Goal: Task Accomplishment & Management: Manage account settings

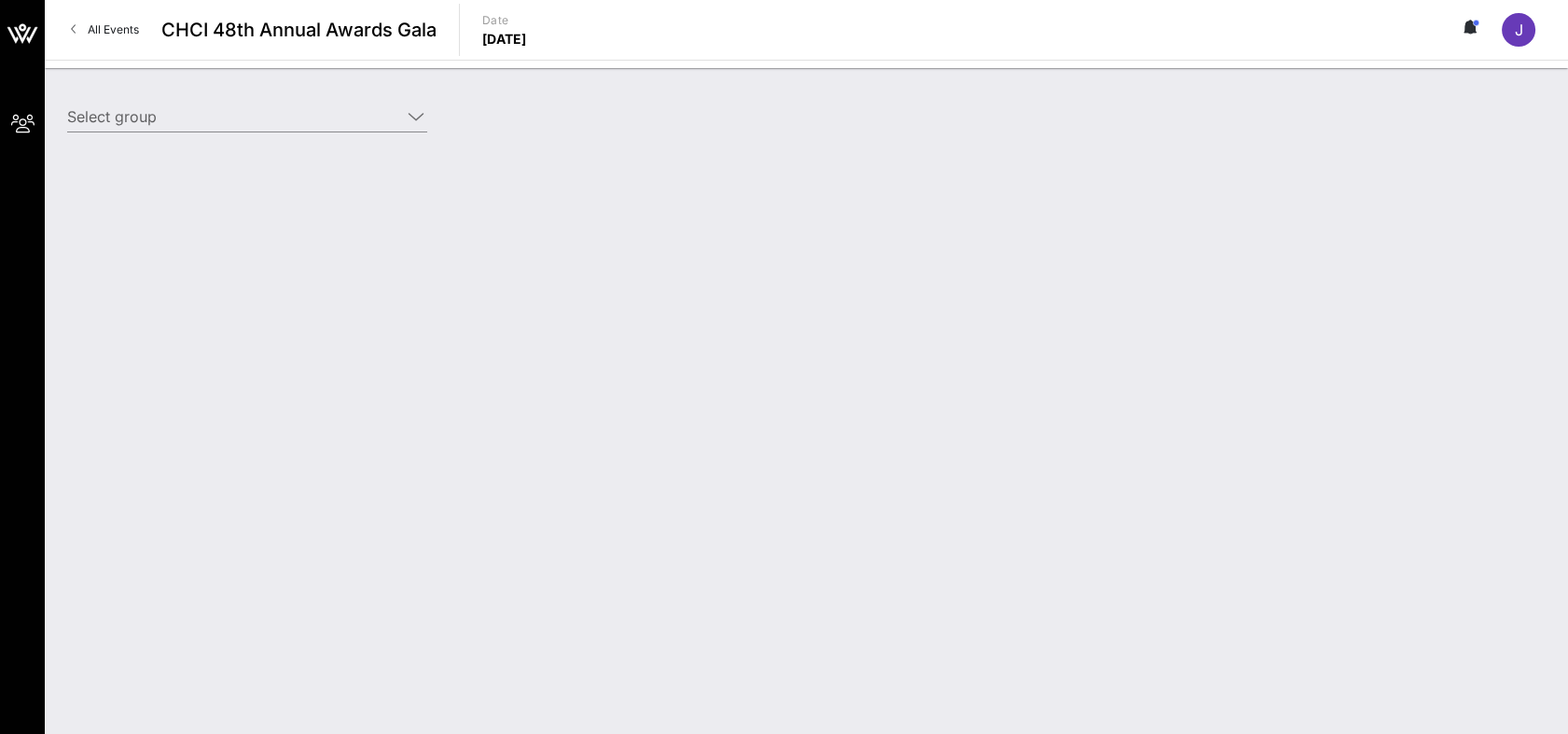
type input "Mastercard (Mastercard) [[PERSON_NAME], [PERSON_NAME][EMAIL_ADDRESS][DOMAIN_NAM…"
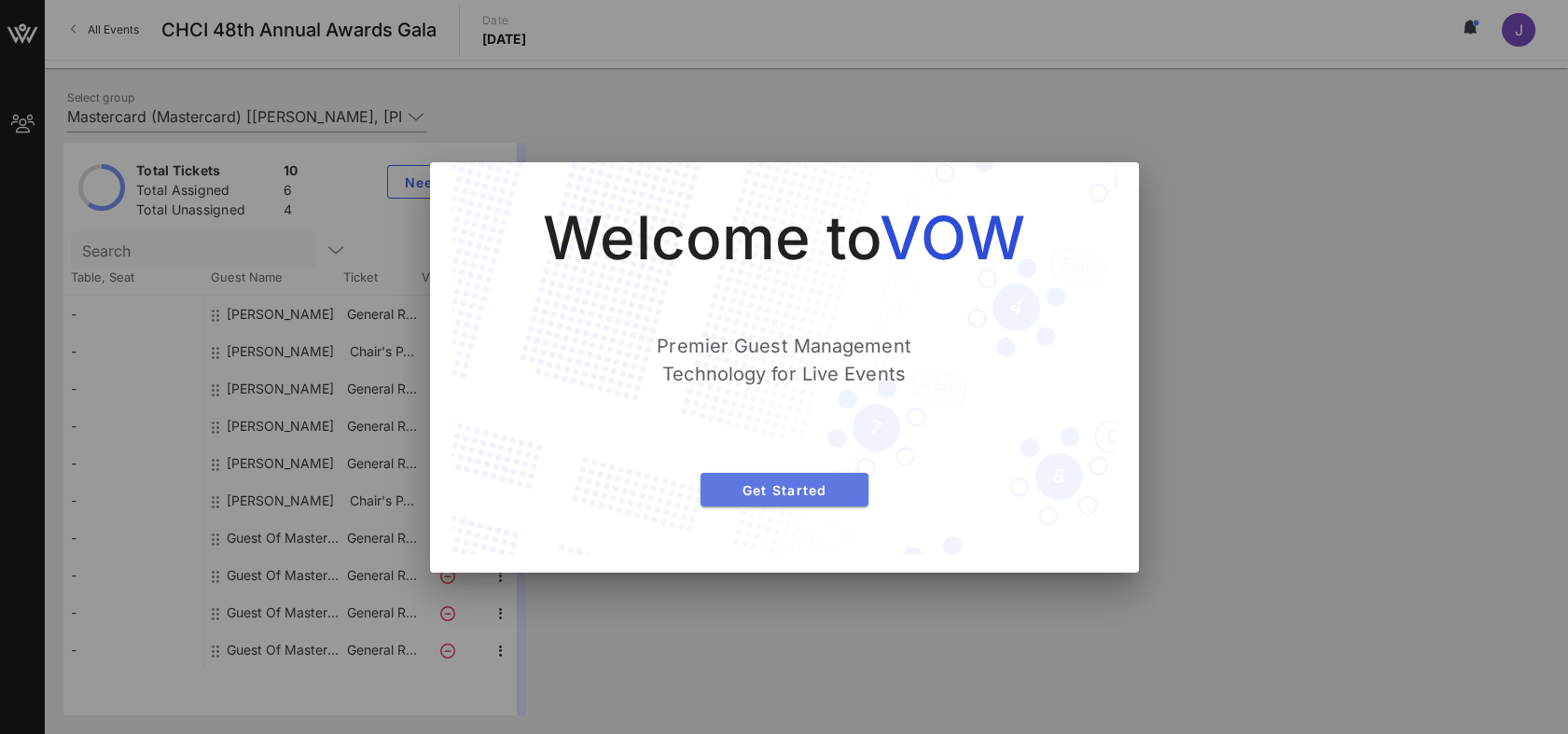
click at [799, 486] on span "Get Started" at bounding box center [784, 490] width 138 height 15
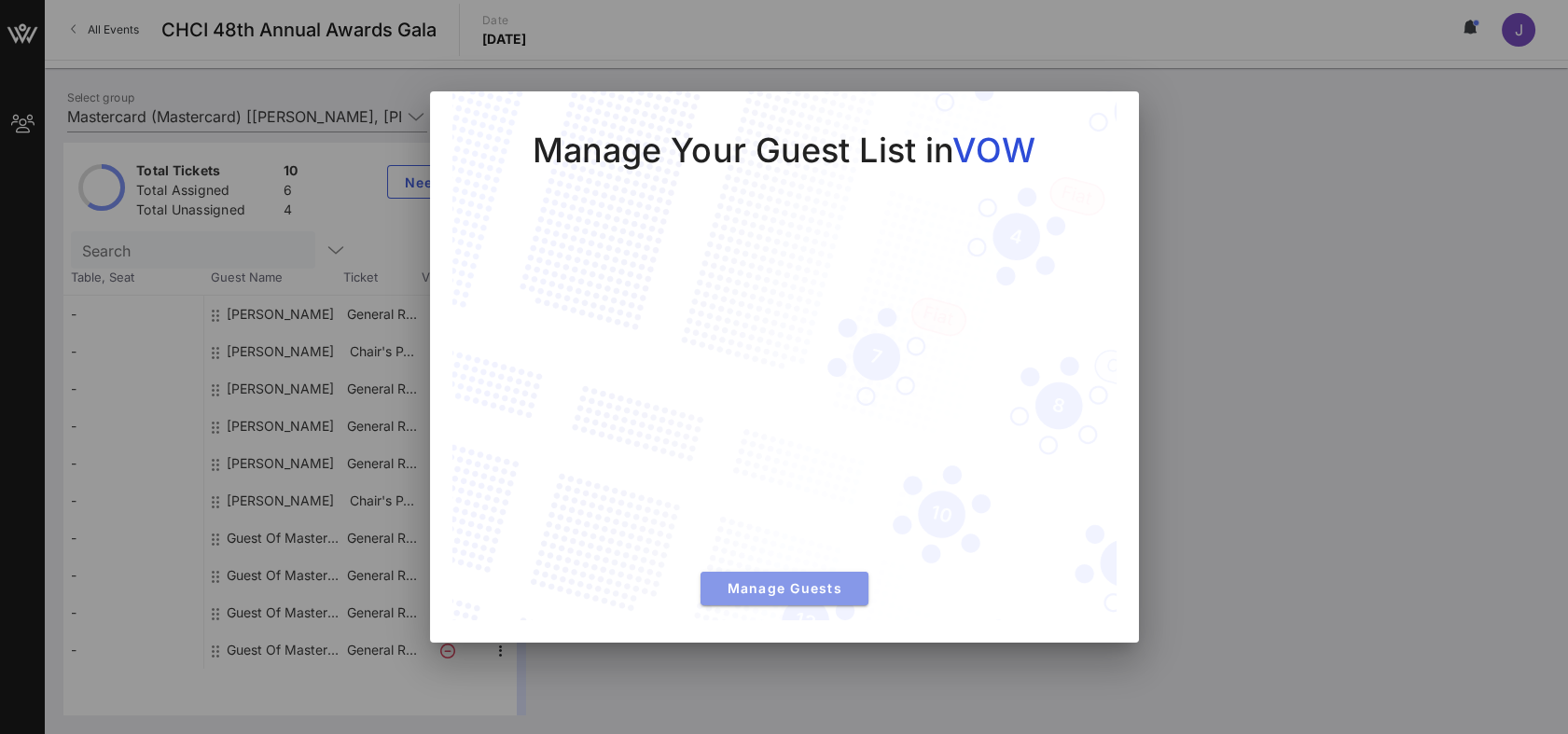
click at [813, 587] on span "Manage Guests" at bounding box center [784, 588] width 138 height 15
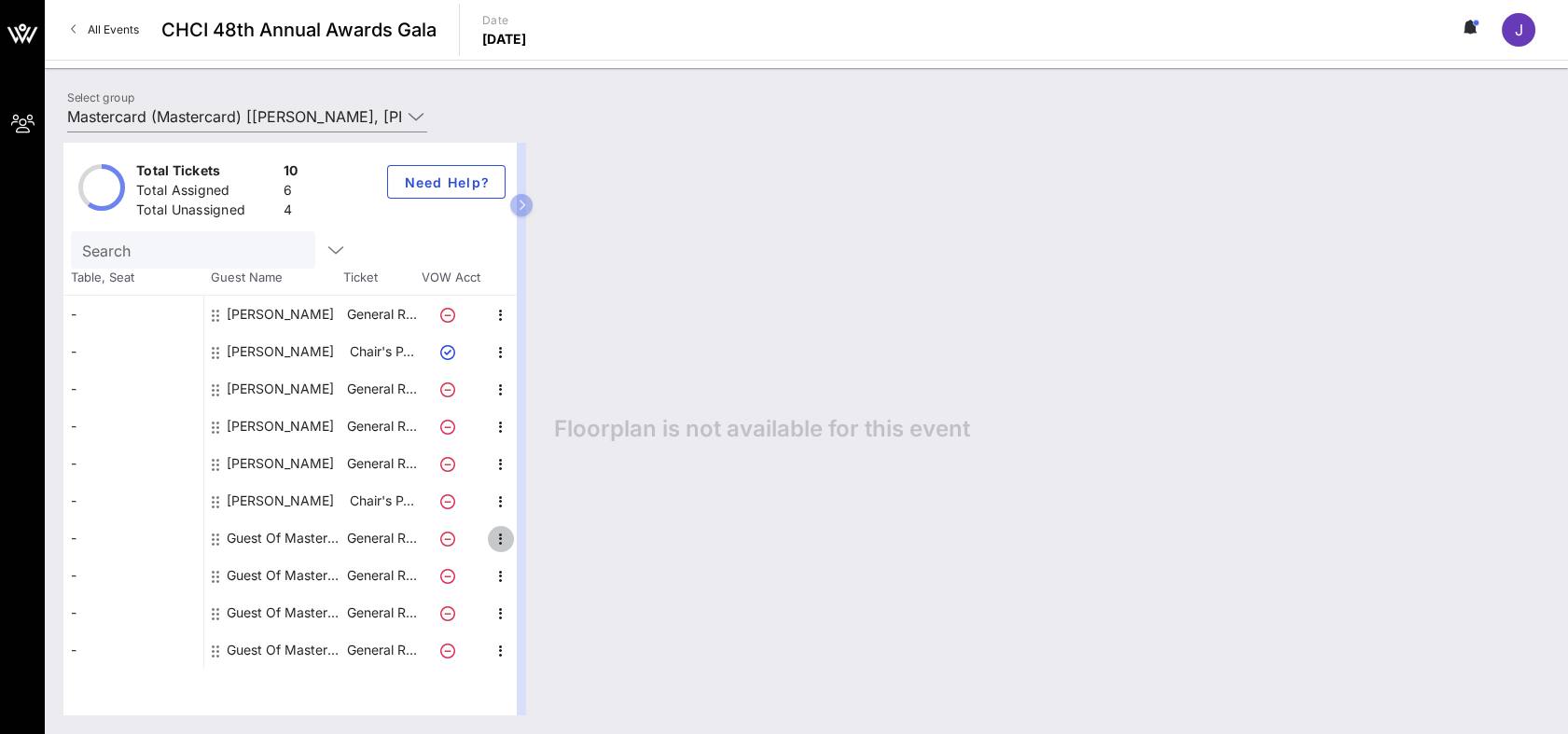
click at [500, 536] on icon "button" at bounding box center [500, 538] width 22 height 22
click at [548, 539] on div "Edit" at bounding box center [546, 543] width 38 height 15
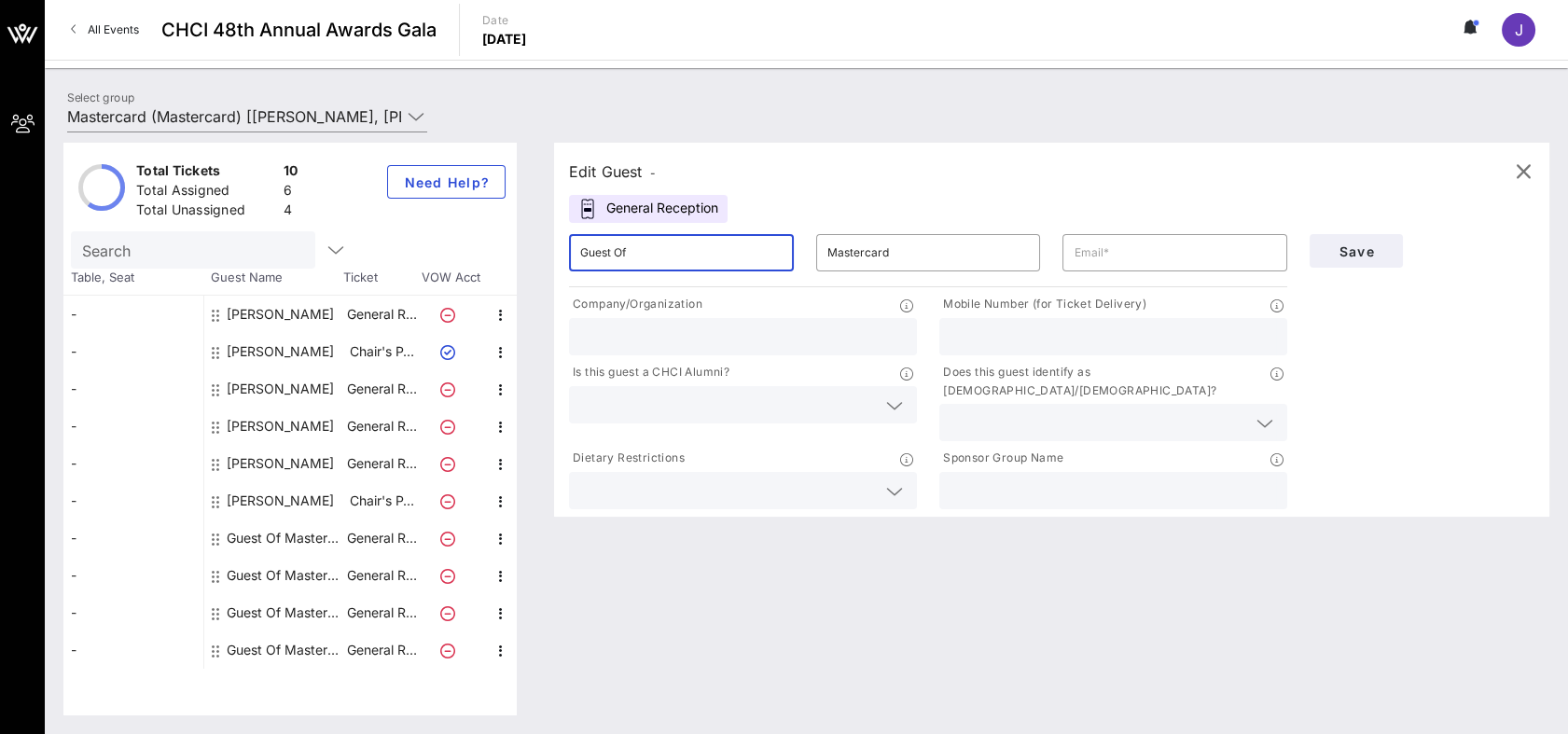
click at [733, 250] on input "Guest Of" at bounding box center [680, 253] width 202 height 30
drag, startPoint x: 733, startPoint y: 250, endPoint x: 67, endPoint y: 347, distance: 673.0
click at [67, 347] on div "Total Tickets 10 Total Assigned 6 Total Unassigned 4 Need Help? Search Table, S…" at bounding box center [806, 429] width 1486 height 573
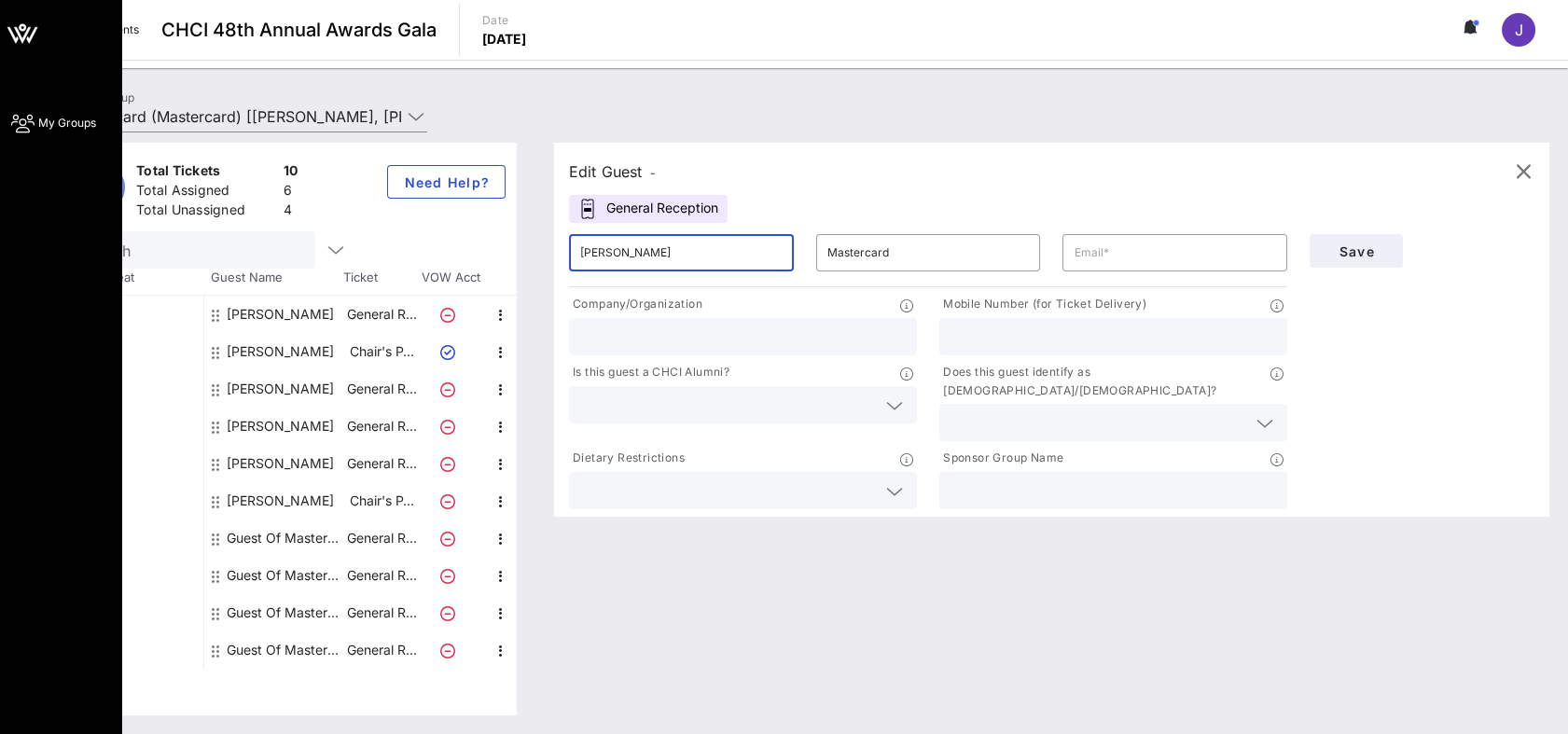
type input "[PERSON_NAME]"
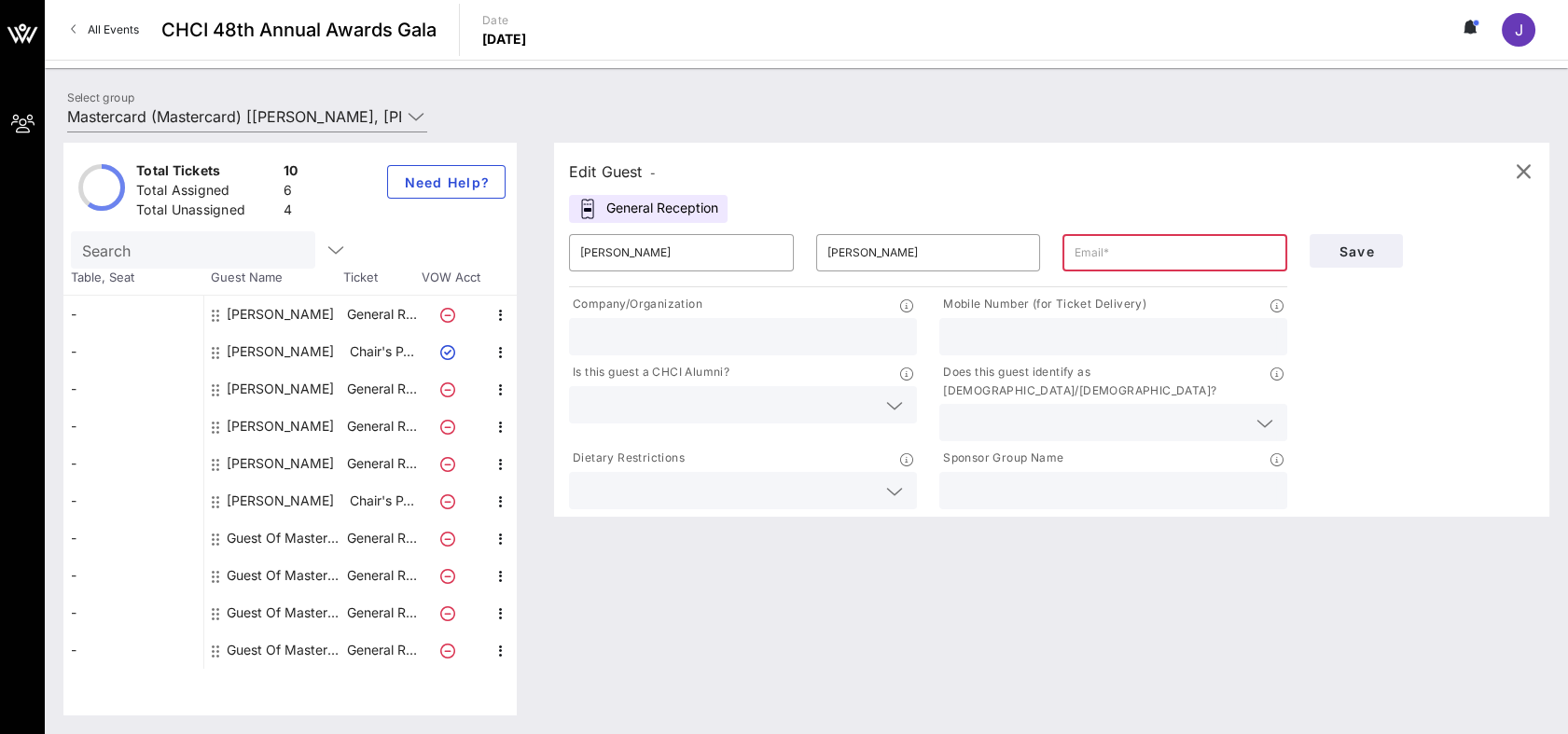
click at [1178, 249] on input "text" at bounding box center [1174, 253] width 202 height 30
paste input "mailto:[PERSON_NAME][EMAIL_ADDRESS][DOMAIN_NAME]"
click at [1112, 248] on input "mailto:[PERSON_NAME][EMAIL_ADDRESS][DOMAIN_NAME]" at bounding box center [1174, 253] width 202 height 30
type input "[PERSON_NAME][EMAIL_ADDRESS][DOMAIN_NAME]"
click at [1381, 248] on span "Save" at bounding box center [1356, 252] width 64 height 15
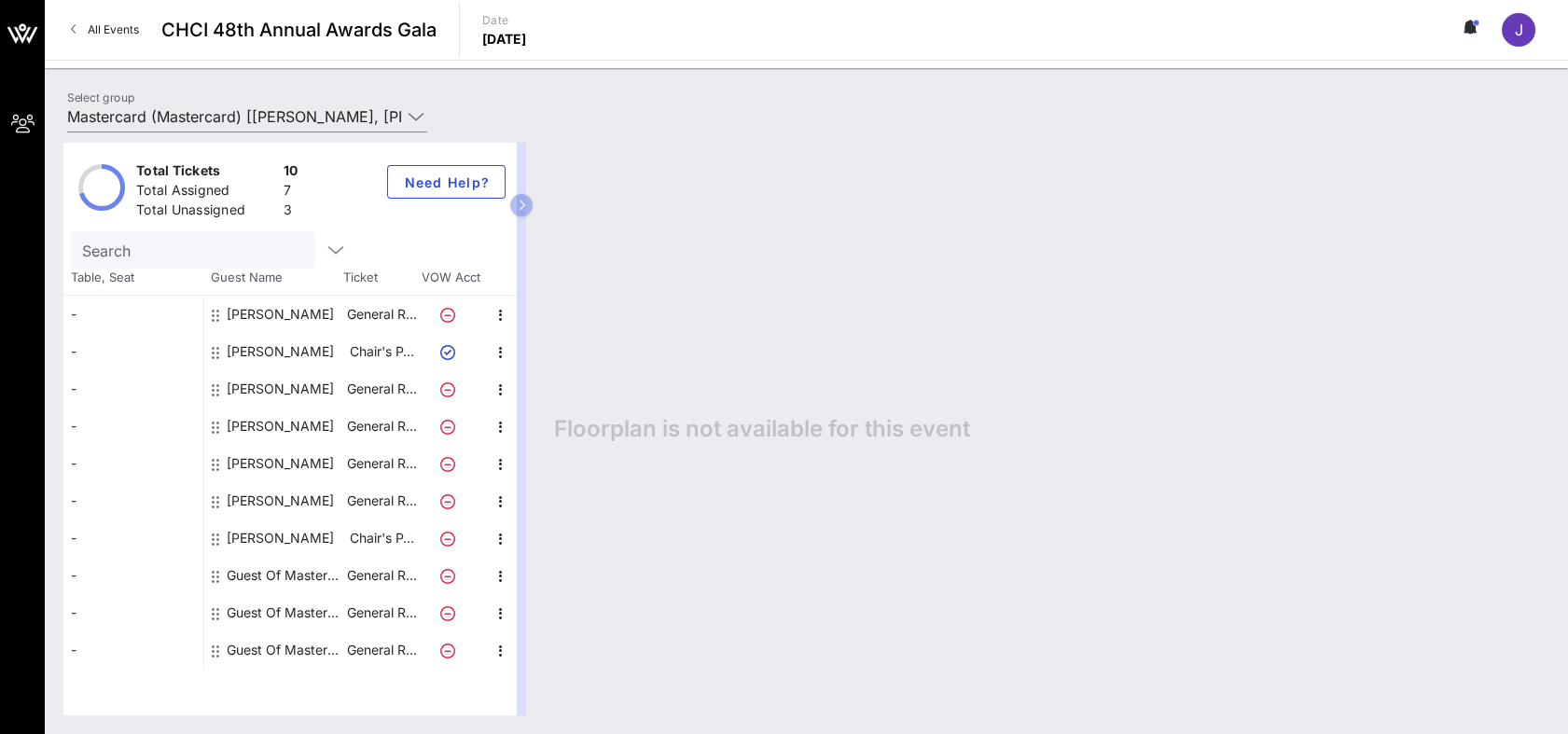
click at [269, 424] on div "[PERSON_NAME]" at bounding box center [280, 426] width 107 height 38
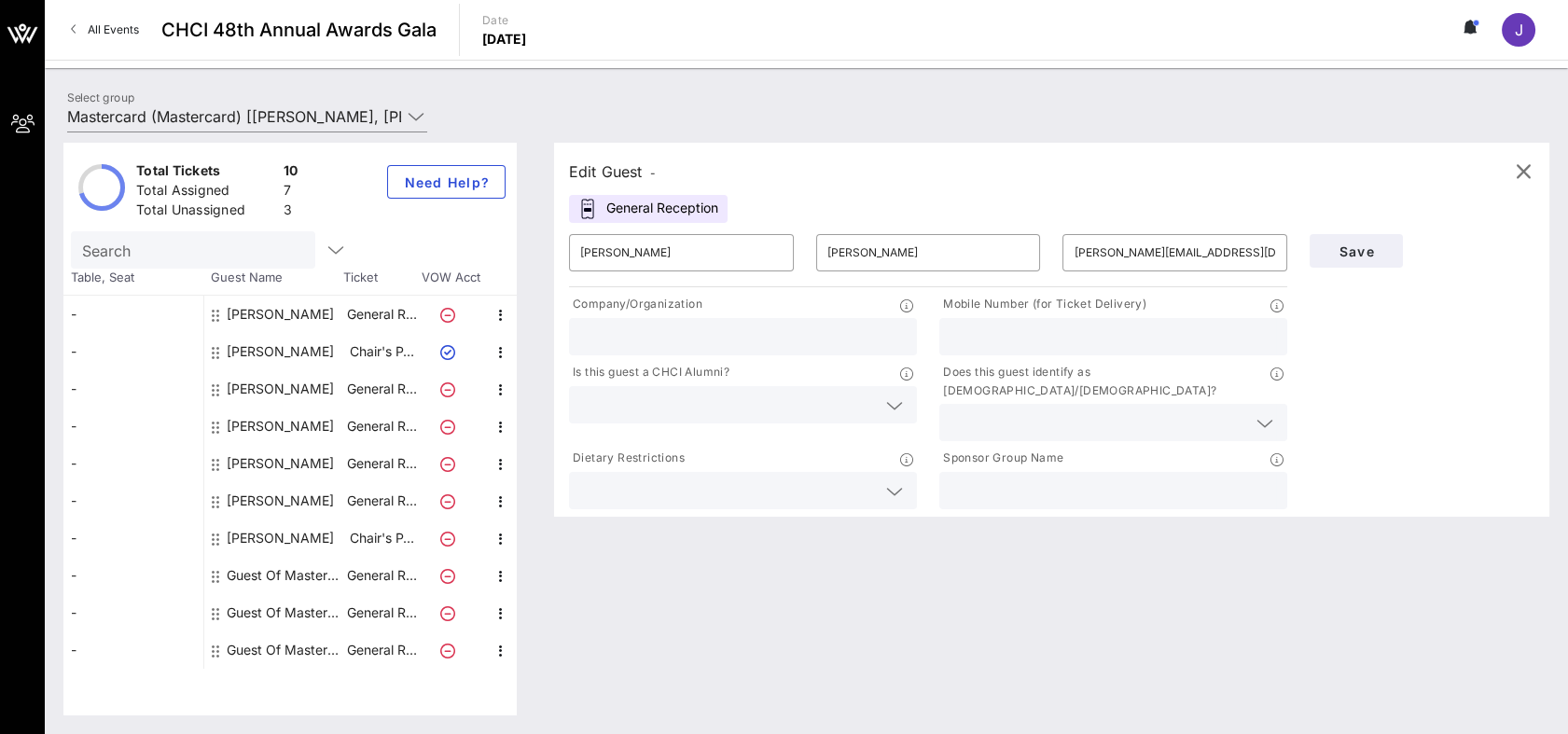
click at [1172, 331] on input "text" at bounding box center [1113, 336] width 325 height 24
type input "[PHONE_NUMBER]"
click at [632, 345] on input "text" at bounding box center [742, 336] width 325 height 24
type input "Mastercard"
click at [889, 403] on icon at bounding box center [893, 406] width 16 height 22
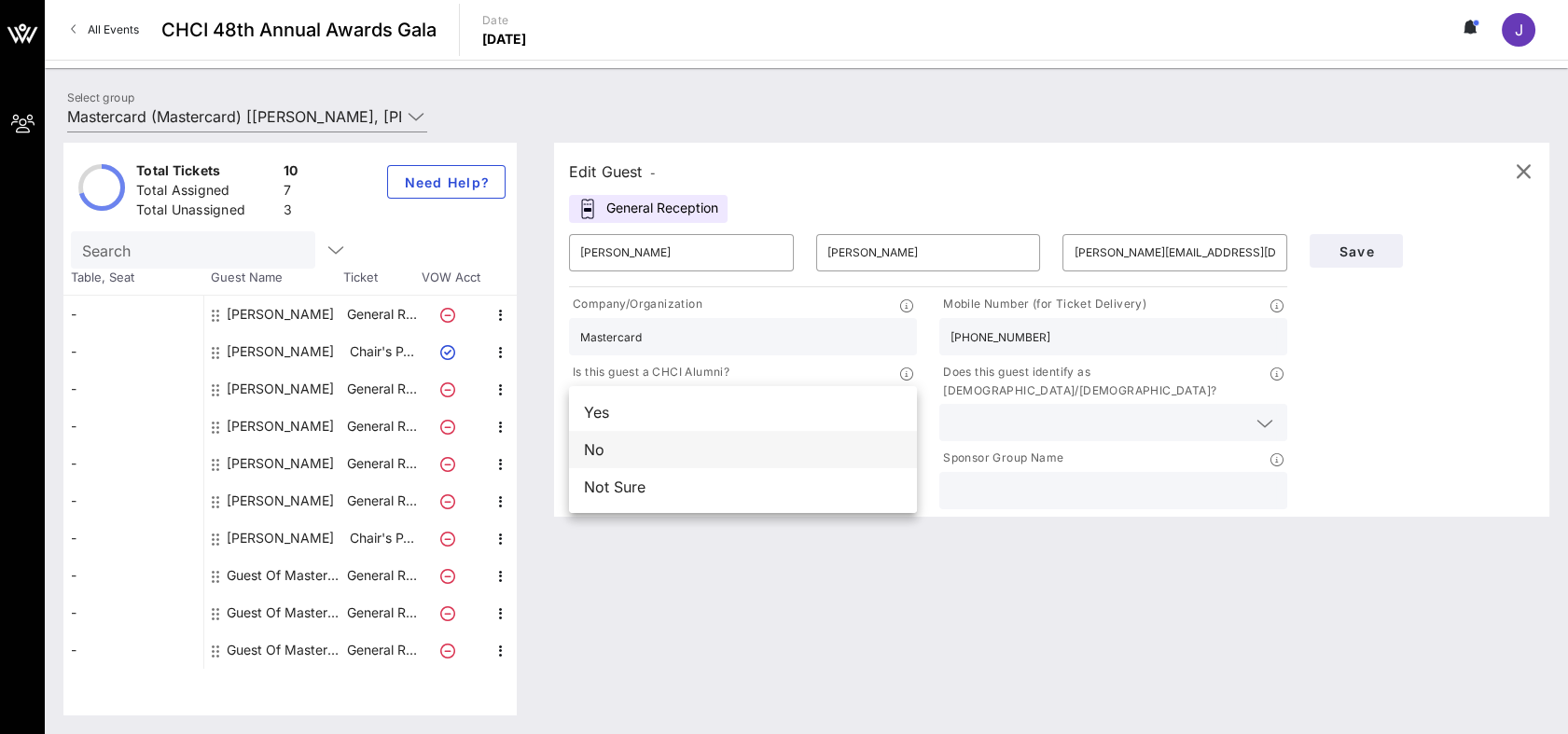
click at [670, 441] on div "No" at bounding box center [742, 449] width 347 height 38
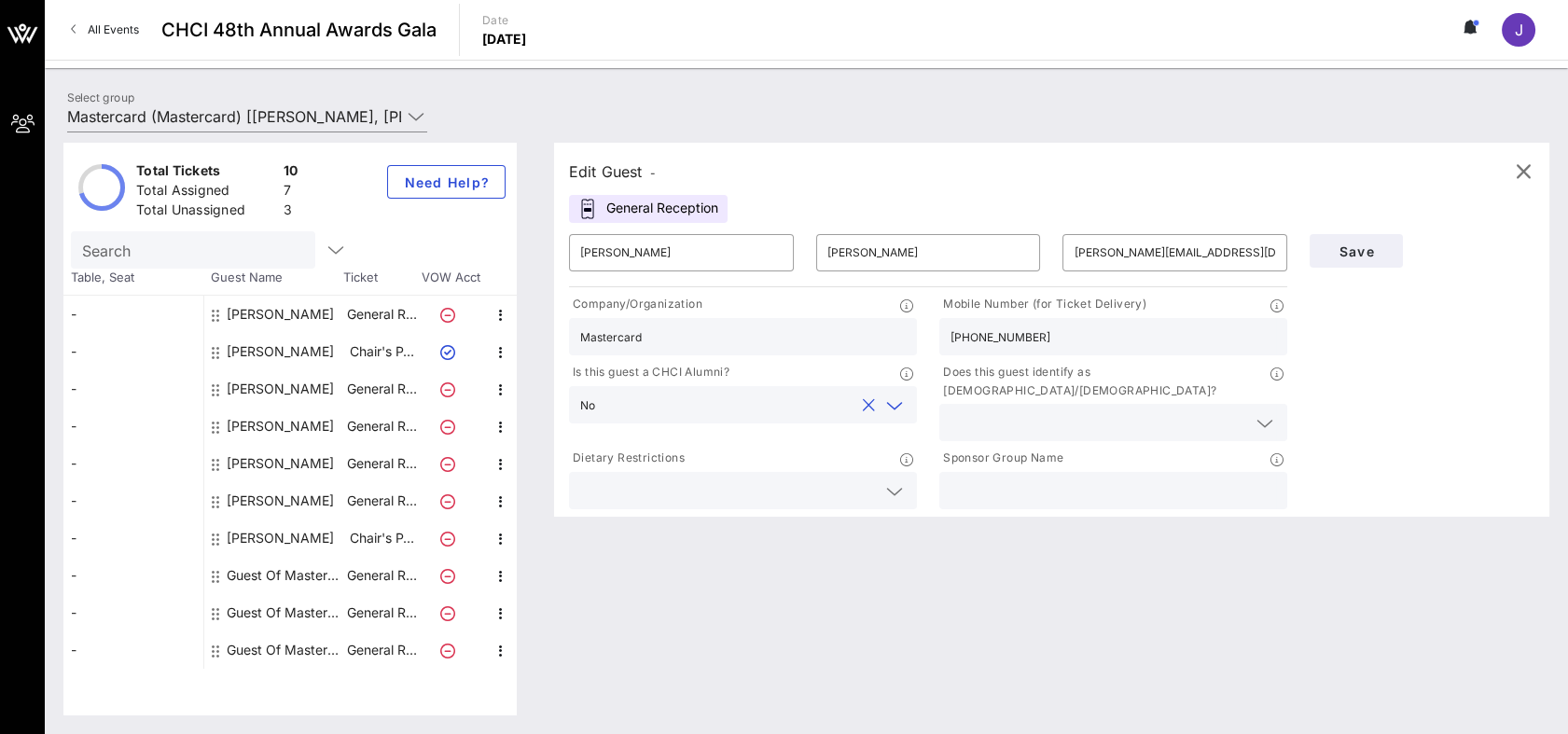
click at [894, 480] on icon at bounding box center [893, 491] width 16 height 22
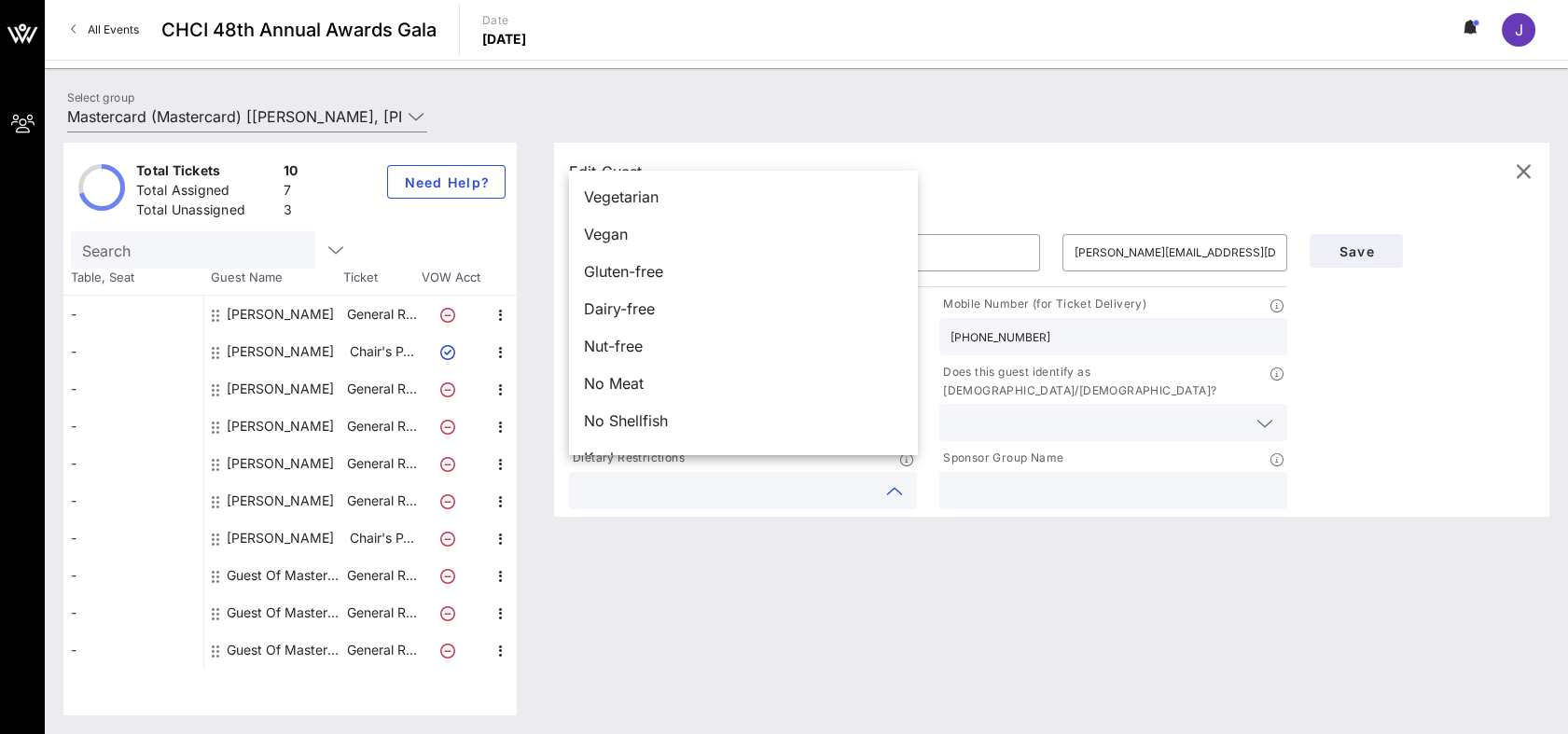
click at [668, 522] on div "Edit Guest - General Reception ​ [PERSON_NAME] ​ [PERSON_NAME] ​ [PERSON_NAME][…" at bounding box center [1041, 429] width 1013 height 573
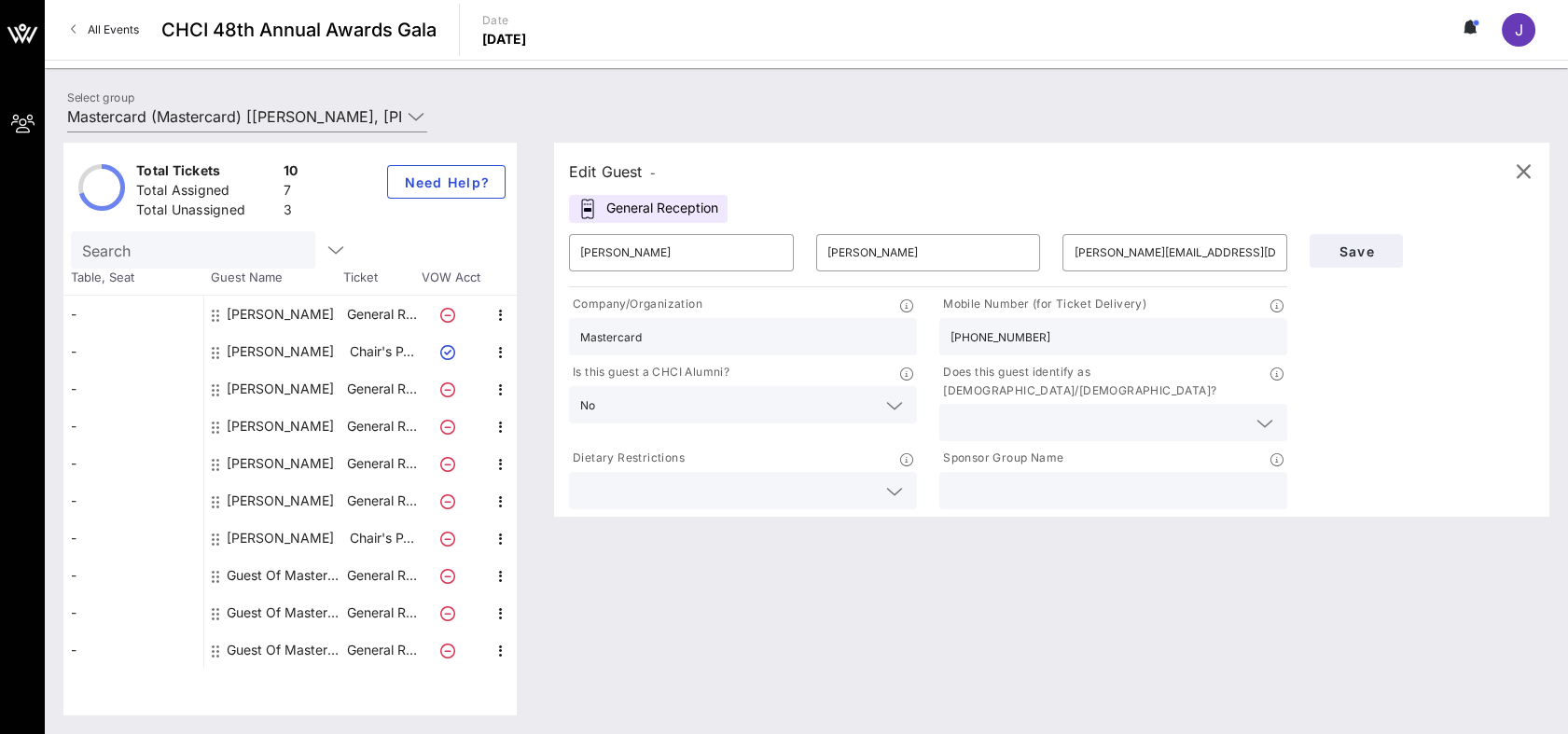
click at [1271, 413] on icon at bounding box center [1264, 423] width 16 height 22
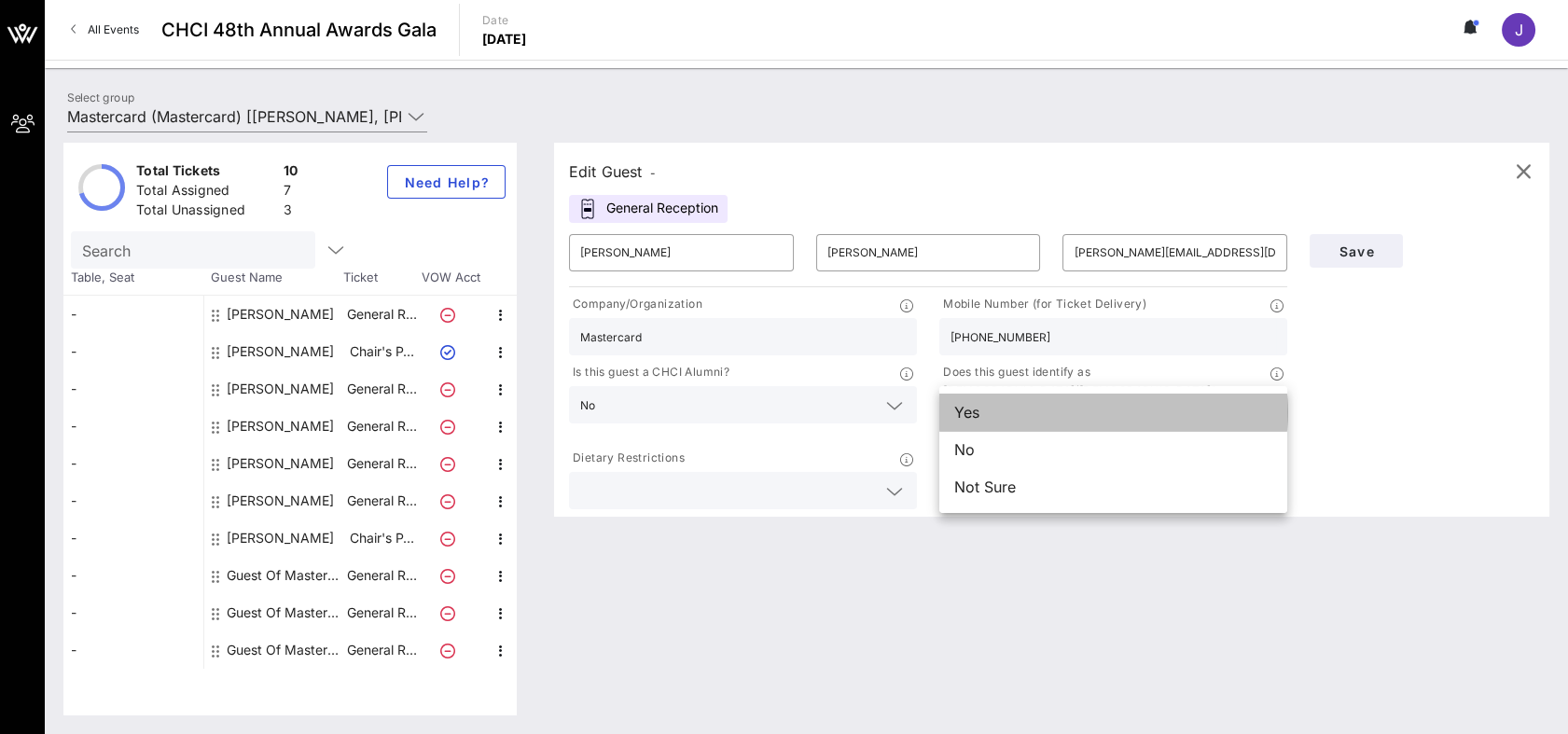
click at [1038, 411] on div "Yes" at bounding box center [1112, 413] width 347 height 38
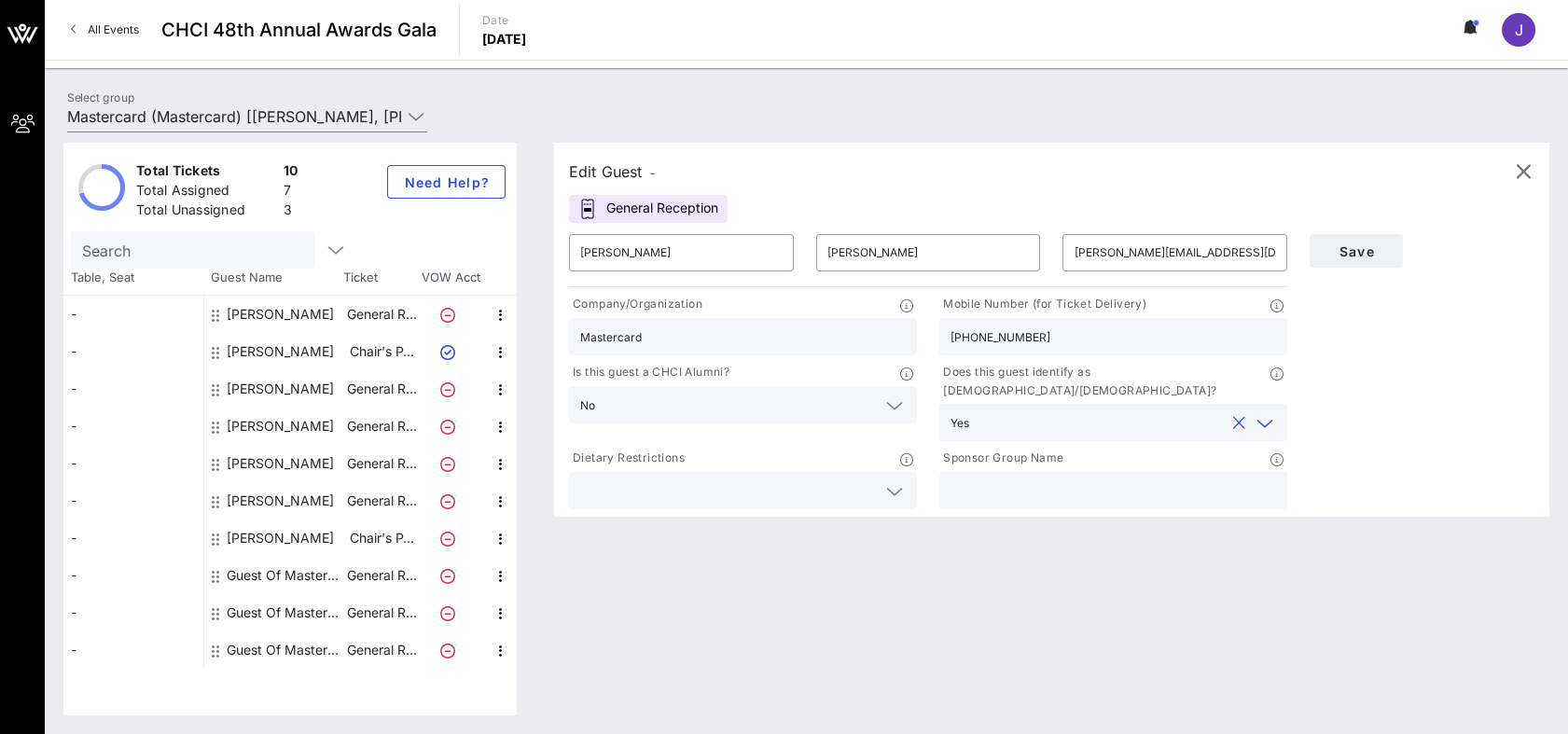
click at [1022, 478] on input "text" at bounding box center [1113, 490] width 325 height 24
type input "Mastercard"
click at [1367, 244] on span "Save" at bounding box center [1356, 252] width 64 height 15
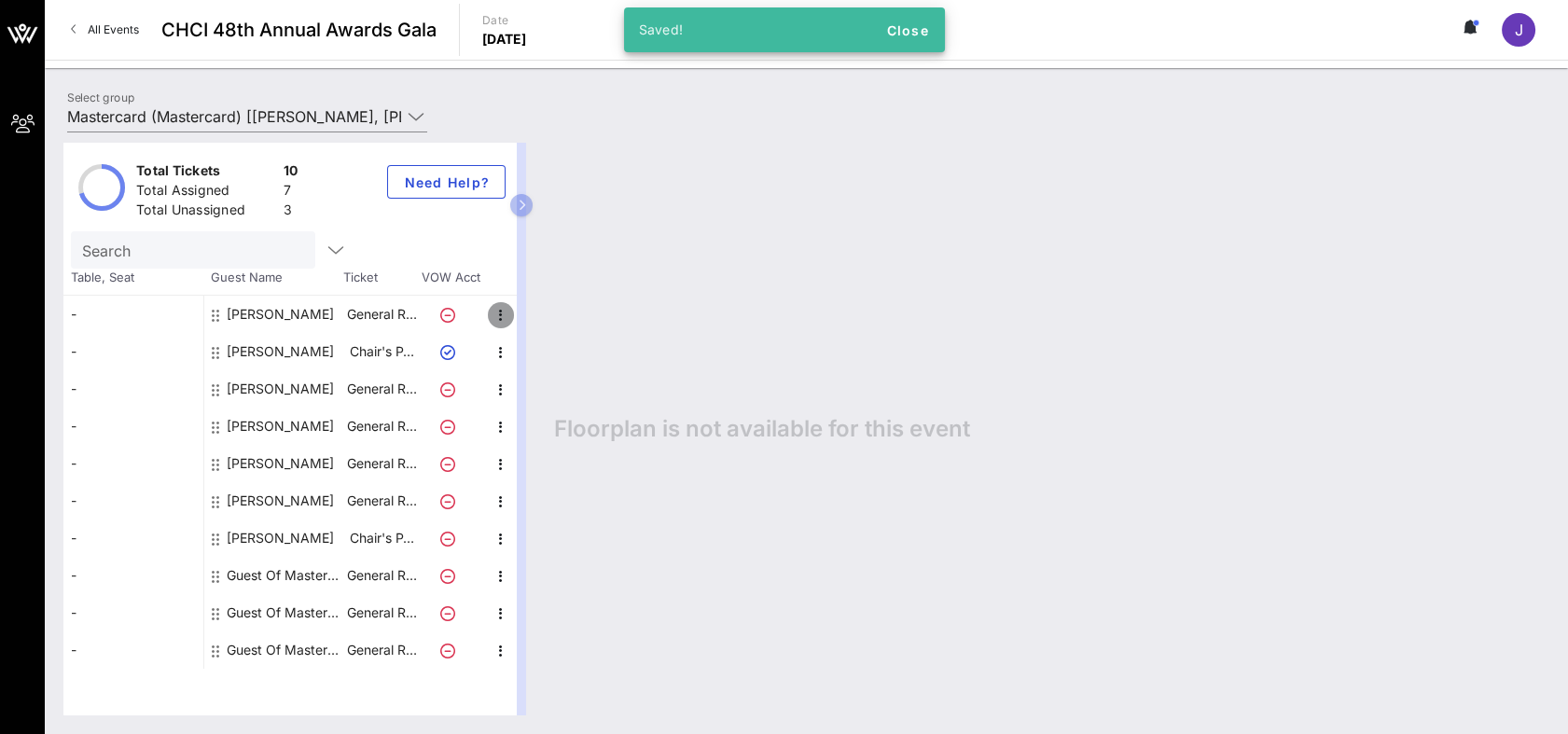
click at [498, 310] on icon "button" at bounding box center [500, 315] width 22 height 22
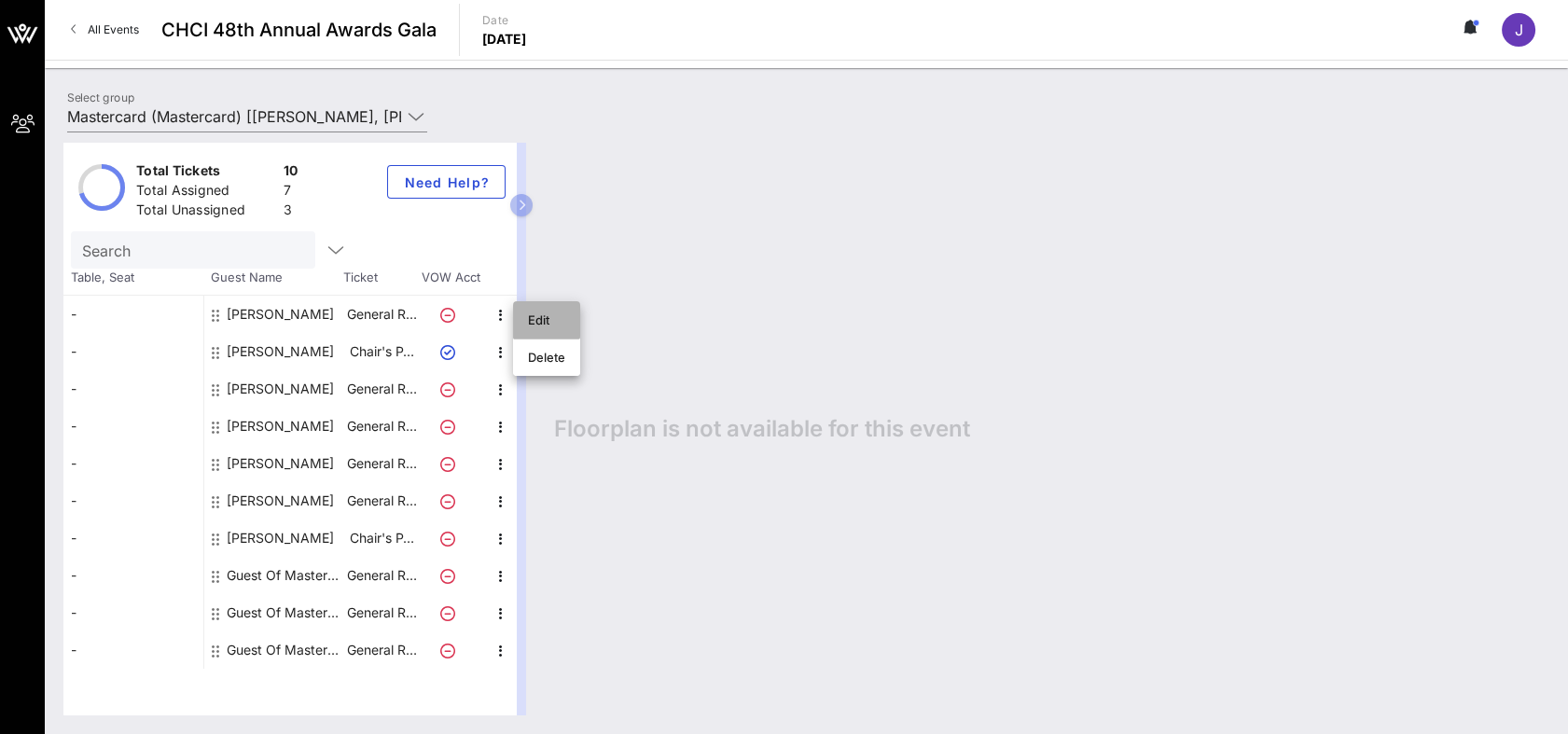
click at [555, 321] on div "Edit" at bounding box center [546, 320] width 38 height 15
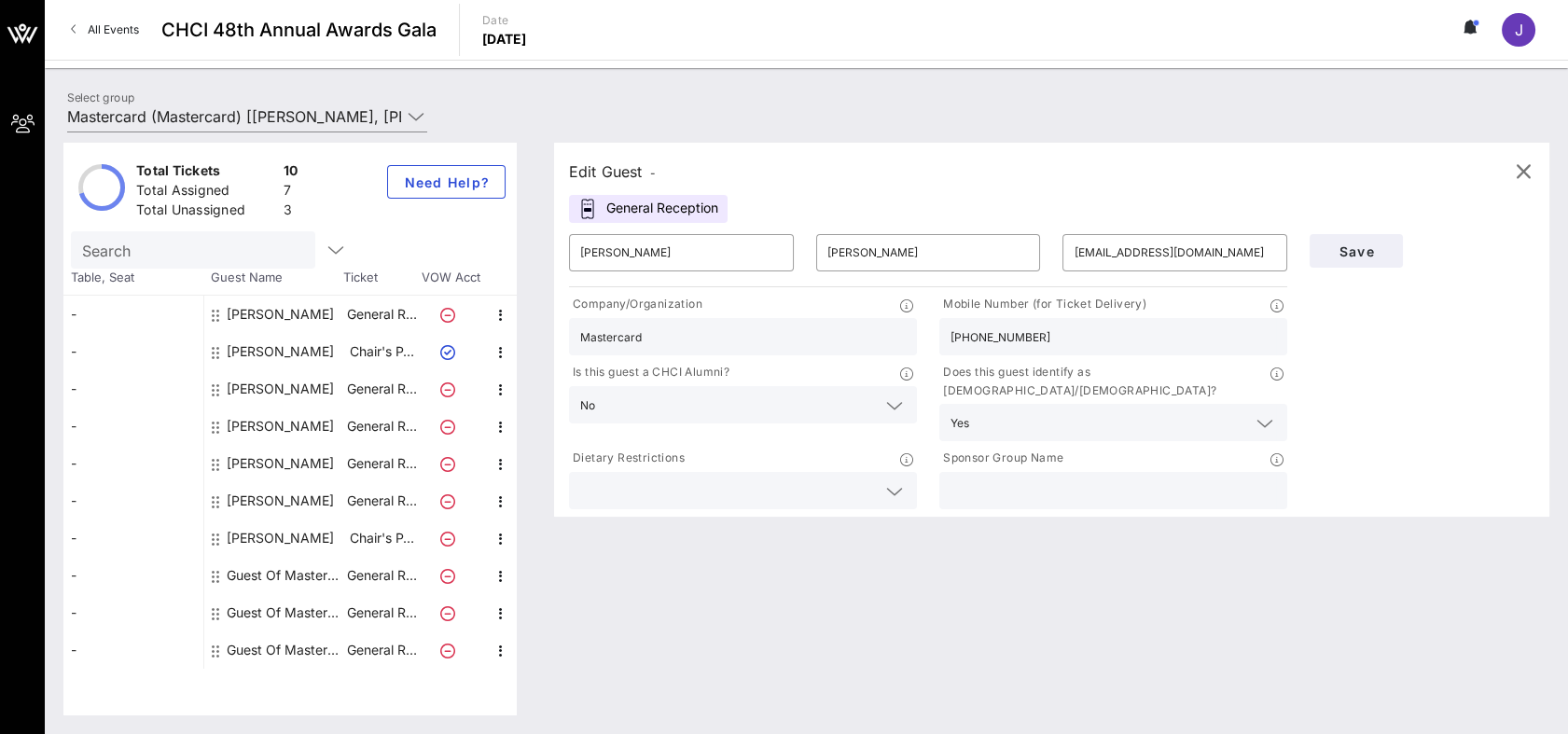
click at [1028, 478] on input "text" at bounding box center [1113, 490] width 325 height 24
type input "Mastercard"
click at [1366, 255] on span "Save" at bounding box center [1356, 252] width 64 height 15
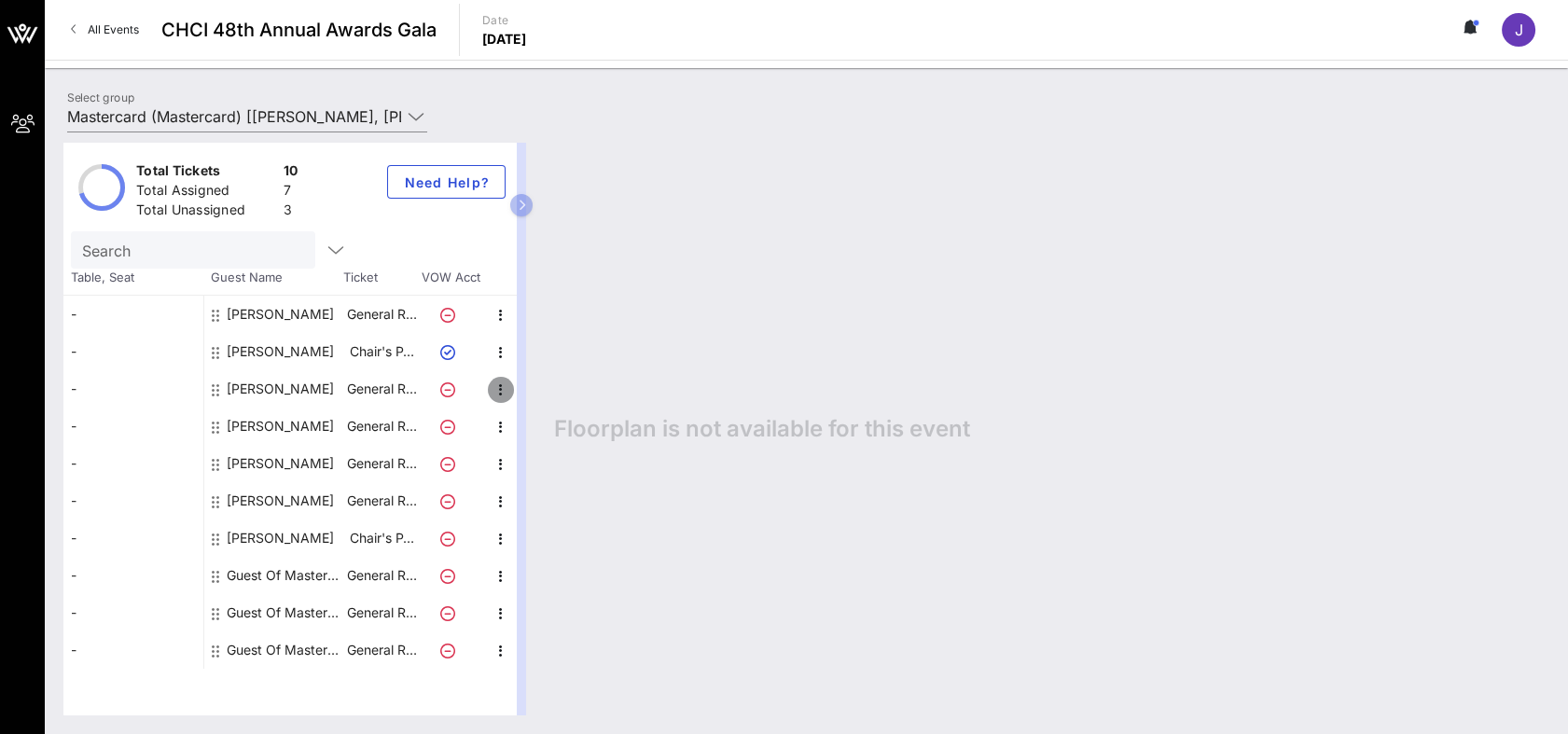
click at [496, 388] on icon "button" at bounding box center [500, 389] width 22 height 22
click at [539, 390] on div "Edit" at bounding box center [546, 394] width 38 height 15
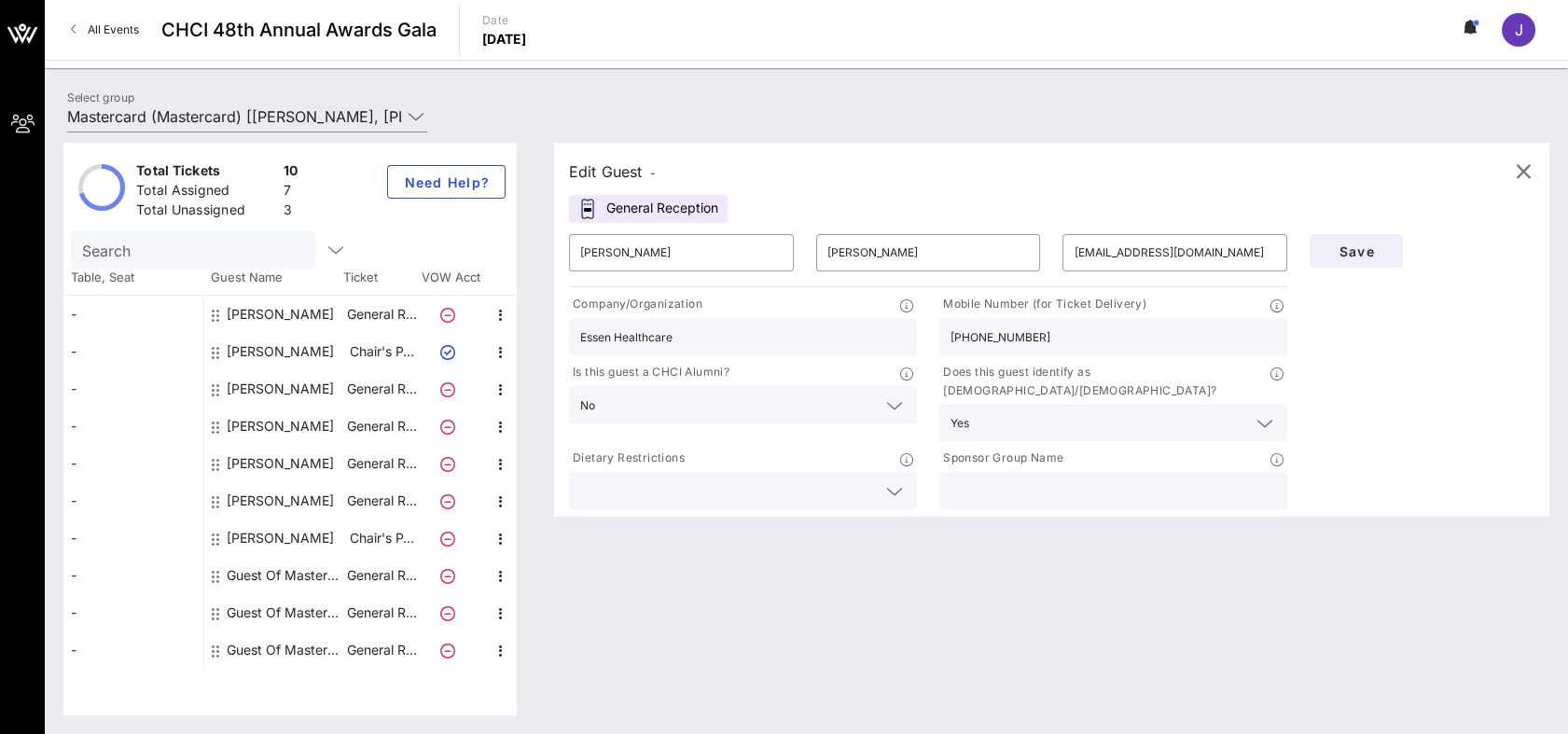
click at [1134, 478] on input "text" at bounding box center [1113, 490] width 325 height 24
paste input "Mastercard"
type input "Mastercard"
click at [1347, 244] on span "Save" at bounding box center [1356, 252] width 64 height 15
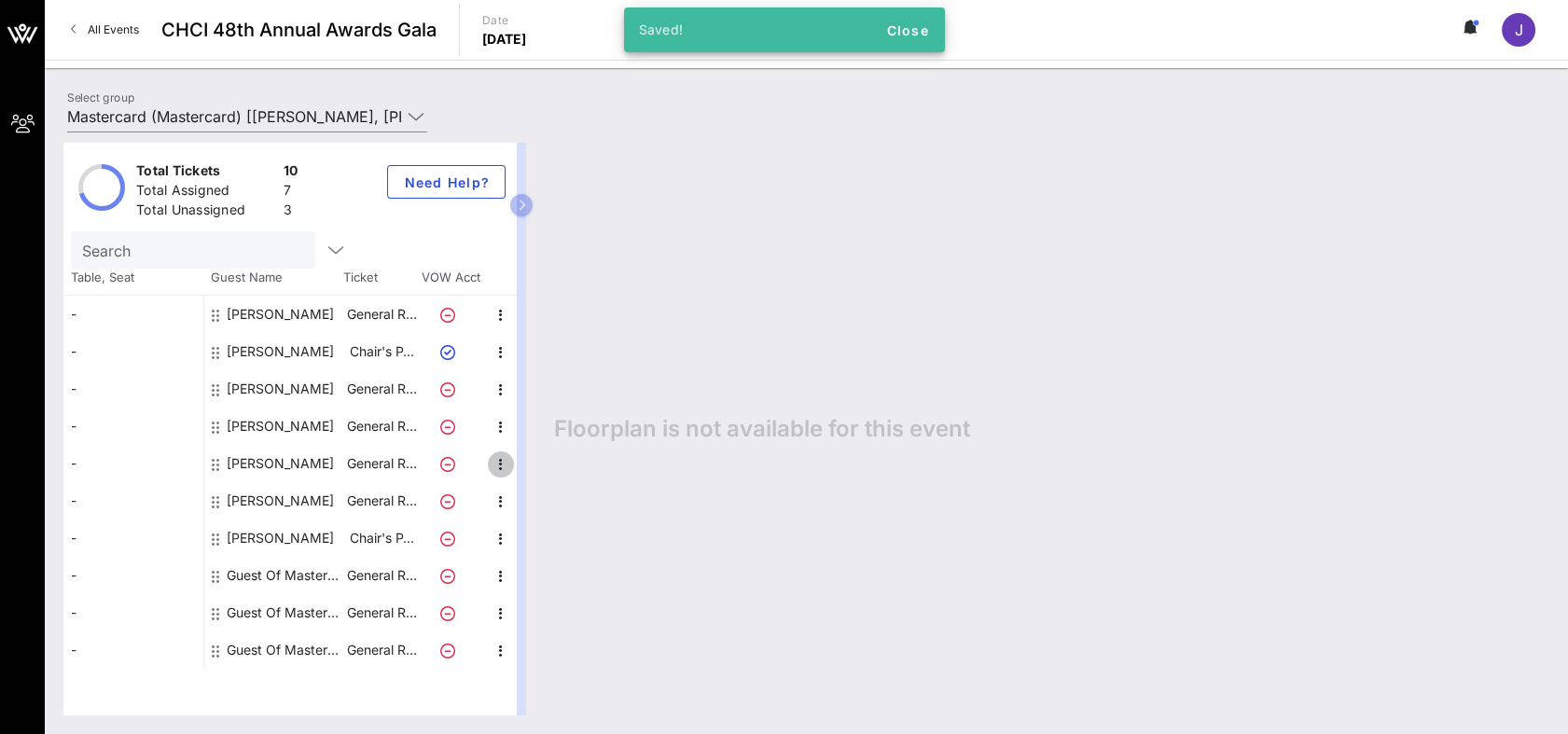
click at [498, 459] on icon "button" at bounding box center [500, 464] width 22 height 22
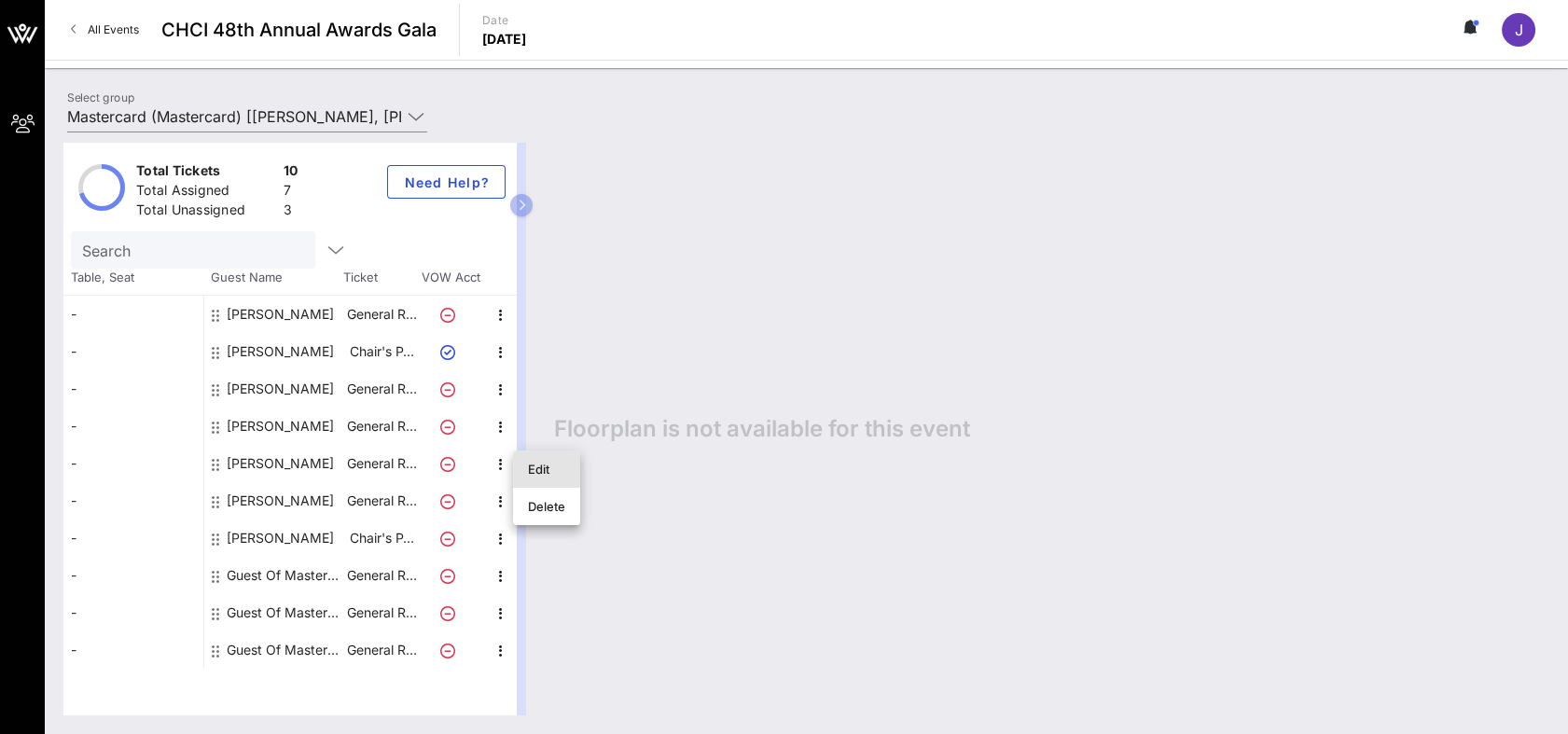
click at [558, 469] on div "Edit" at bounding box center [546, 469] width 38 height 15
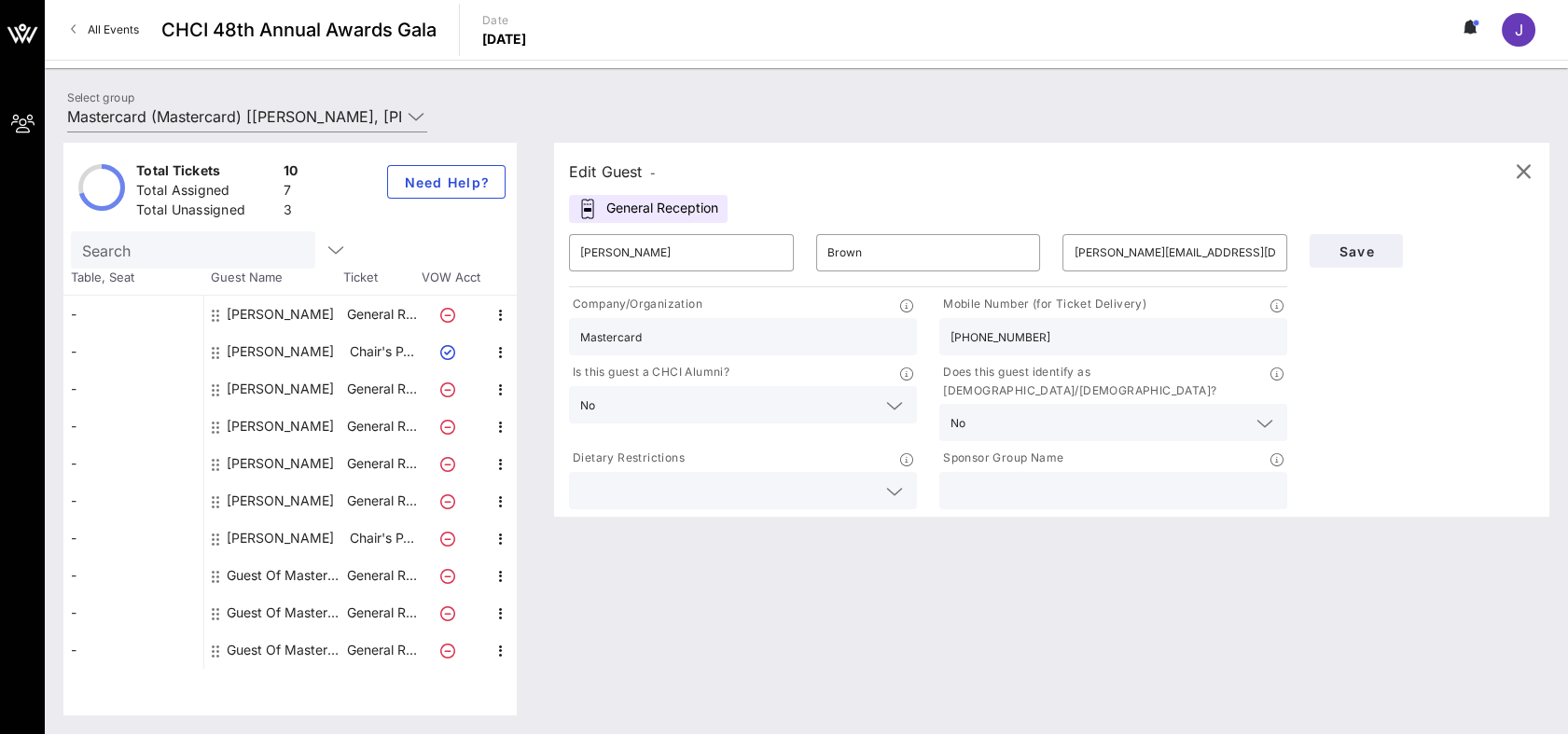
click at [1060, 478] on input "text" at bounding box center [1113, 490] width 325 height 24
paste input "Mastercard"
type input "Mastercard"
click at [1380, 248] on span "Save" at bounding box center [1356, 252] width 64 height 15
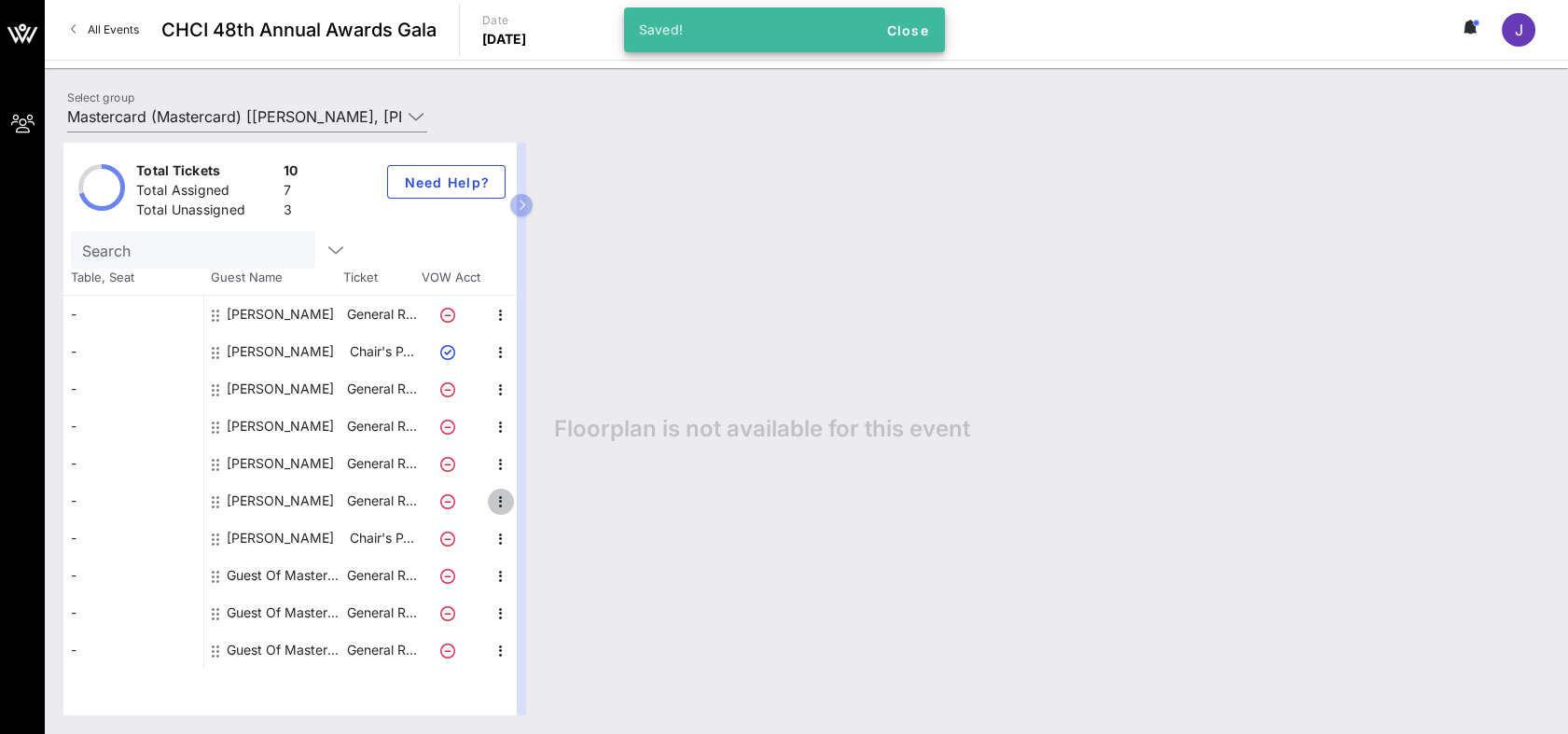
click at [505, 500] on icon "button" at bounding box center [500, 502] width 22 height 22
click at [561, 505] on div "Edit" at bounding box center [546, 506] width 38 height 15
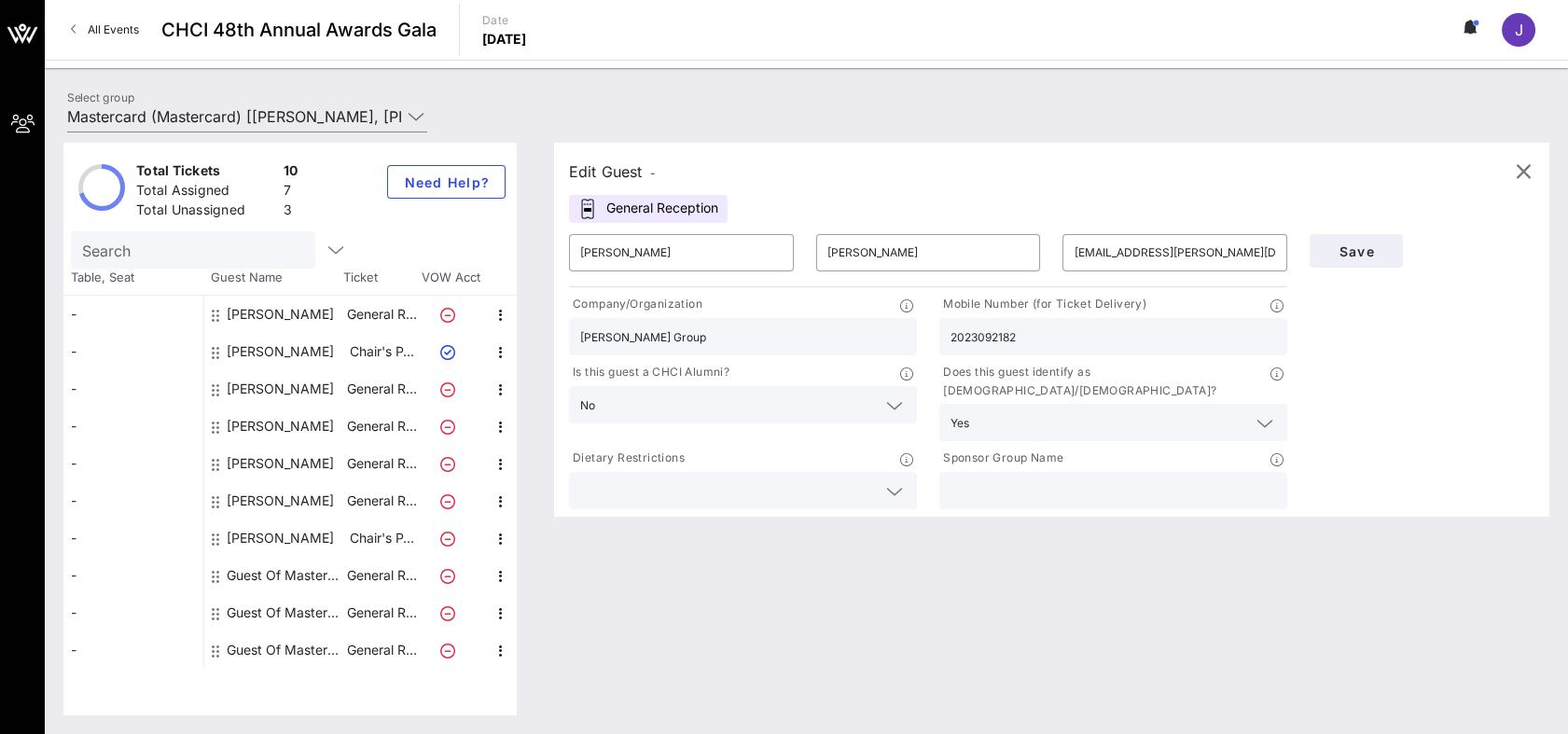
click at [948, 473] on div at bounding box center [1112, 491] width 347 height 38
paste input "Mastercard"
type input "Mastercard"
click at [1363, 245] on span "Save" at bounding box center [1356, 252] width 64 height 15
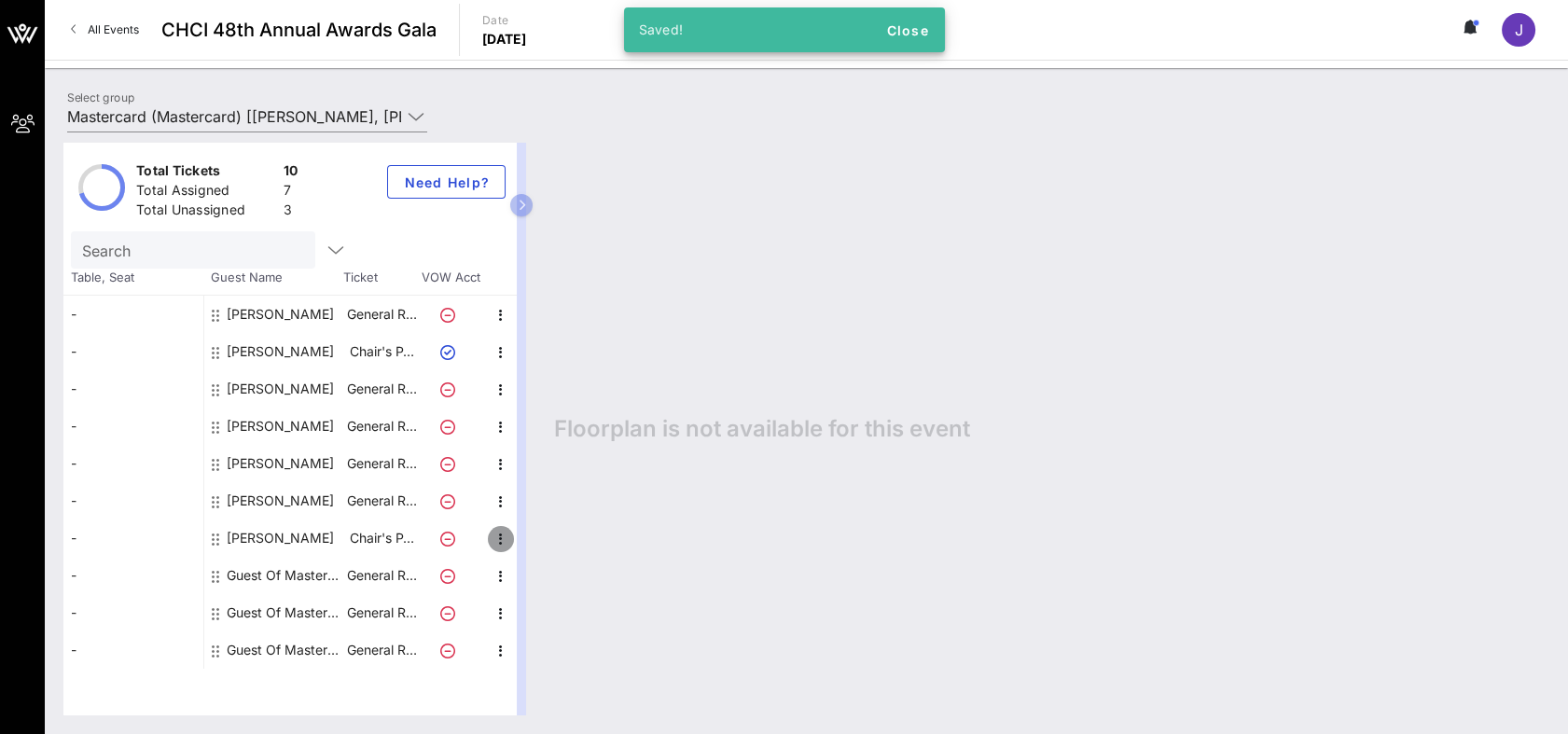
click at [503, 535] on icon "button" at bounding box center [500, 538] width 22 height 22
click at [526, 544] on div "Edit" at bounding box center [546, 544] width 67 height 38
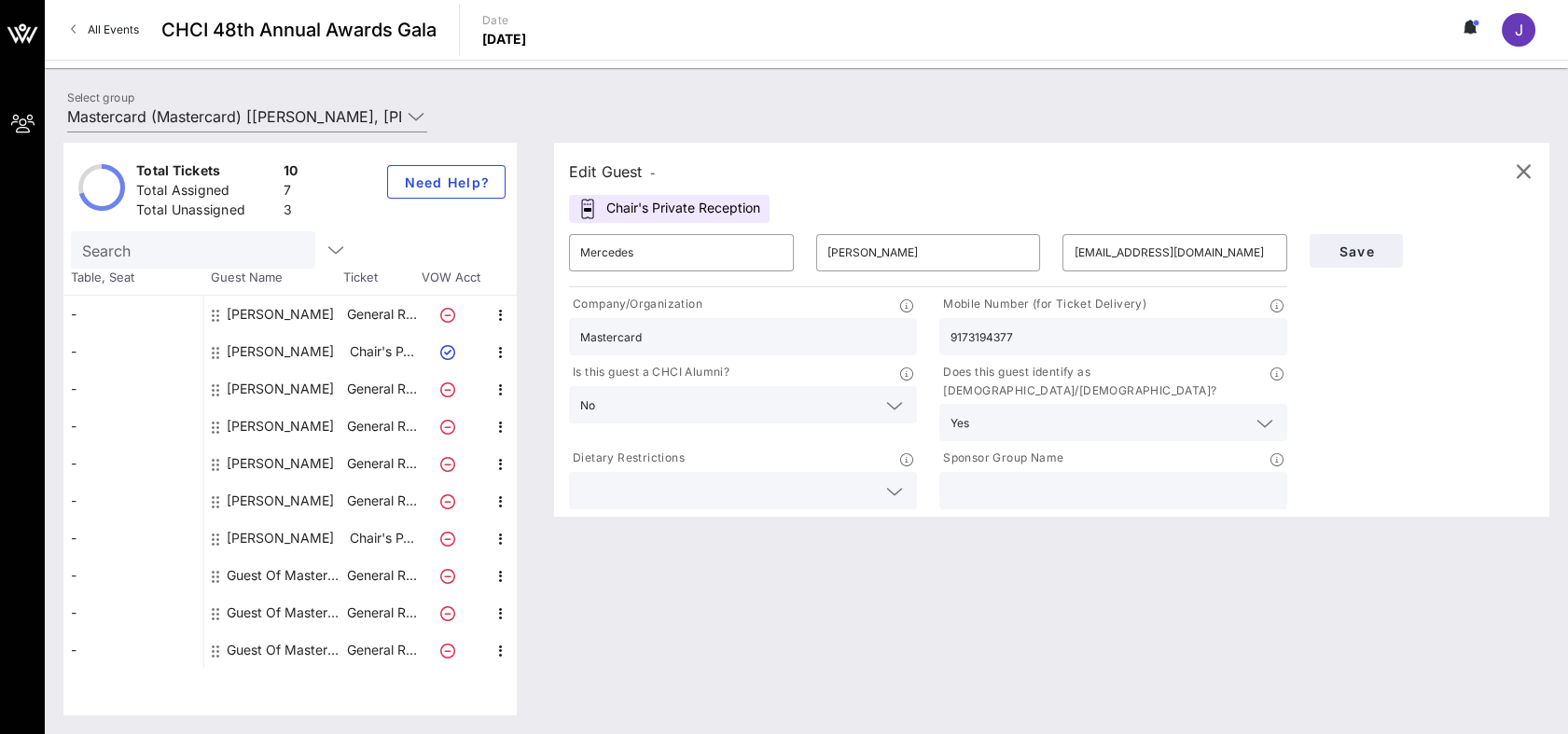
click at [1061, 478] on input "text" at bounding box center [1113, 490] width 325 height 24
paste input "Mastercard"
type input "Mastercard"
click at [1366, 253] on span "Save" at bounding box center [1356, 252] width 64 height 15
